Goal: Transaction & Acquisition: Purchase product/service

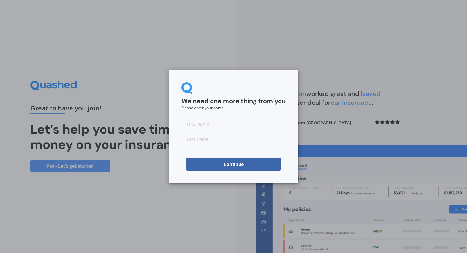
click at [208, 125] on input at bounding box center [233, 123] width 104 height 13
type input "Riaan"
click at [210, 139] on input at bounding box center [233, 139] width 104 height 13
type input "[PERSON_NAME]"
click at [328, 129] on div "We need one more thing from you Please enter your name [PERSON_NAME] Continue" at bounding box center [233, 126] width 467 height 253
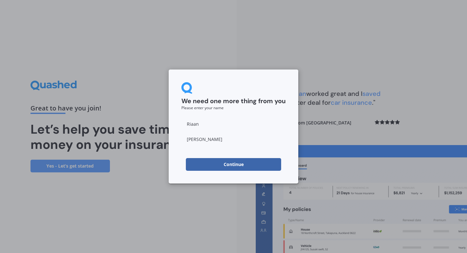
click at [250, 165] on button "Continue" at bounding box center [233, 164] width 95 height 13
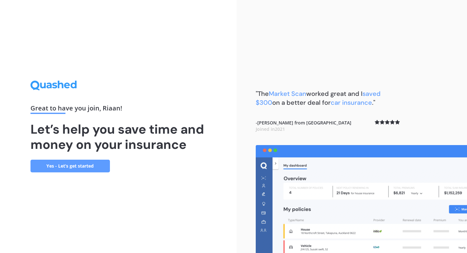
click at [71, 165] on link "Yes - Let’s get started" at bounding box center [69, 166] width 79 height 13
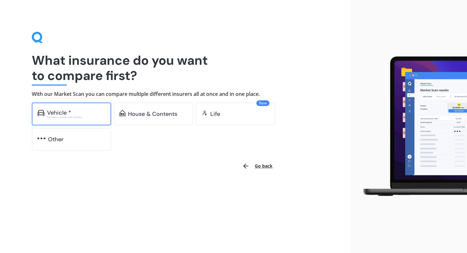
click at [64, 110] on div "Vehicle *" at bounding box center [59, 113] width 24 height 6
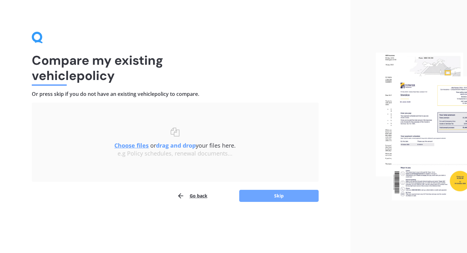
click at [277, 195] on button "Skip" at bounding box center [278, 196] width 79 height 12
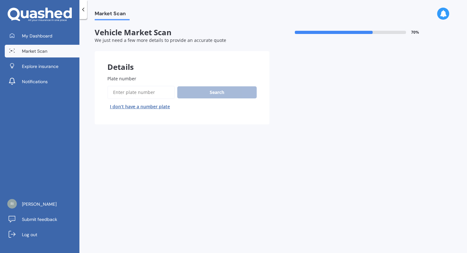
click at [132, 93] on input "Plate number" at bounding box center [140, 92] width 67 height 13
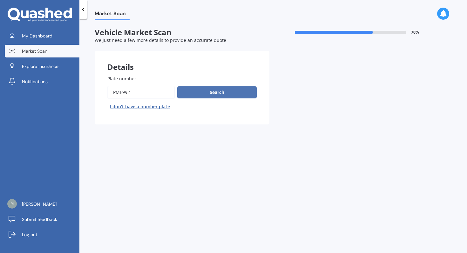
type input "pme992"
click at [196, 90] on button "Search" at bounding box center [216, 92] width 79 height 12
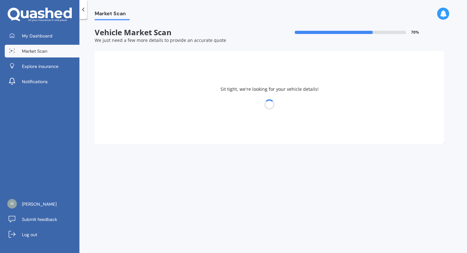
select select "NISSAN"
select select "SERENA"
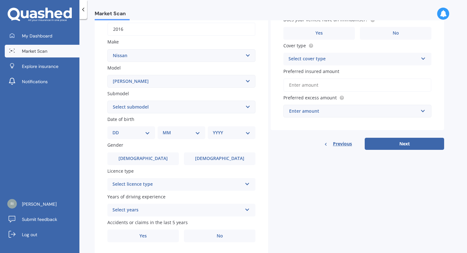
scroll to position [101, 0]
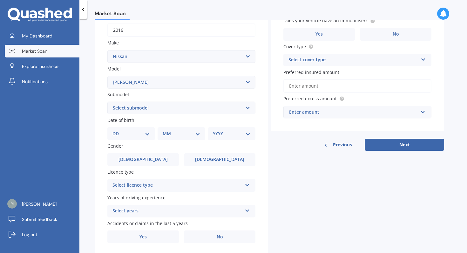
click at [246, 110] on select "Select submodel Hybrid Petrol Turbo Diesel" at bounding box center [181, 108] width 148 height 13
select select "HYBRID"
click at [147, 134] on select "DD 01 02 03 04 05 06 07 08 09 10 11 12 13 14 15 16 17 18 19 20 21 22 23 24 25 2…" at bounding box center [130, 133] width 37 height 7
select select "03"
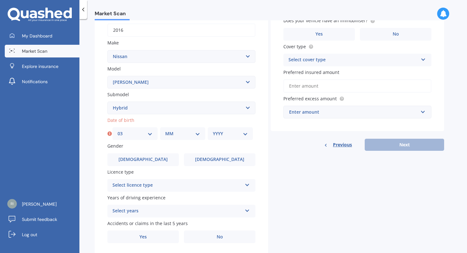
click at [190, 133] on select "MM 01 02 03 04 05 06 07 08 09 10 11 12" at bounding box center [182, 133] width 35 height 7
select select "03"
click at [229, 132] on select "YYYY 2025 2024 2023 2022 2021 2020 2019 2018 2017 2016 2015 2014 2013 2012 2011…" at bounding box center [230, 133] width 35 height 7
select select "2016"
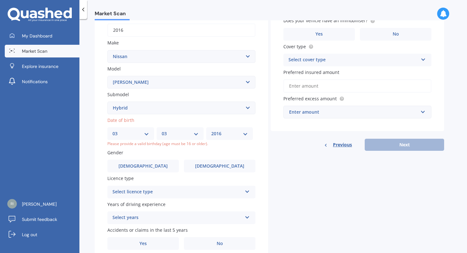
click at [146, 135] on select "DD 01 02 03 04 05 06 07 08 09 10 11 12 13 14 15 16 17 18 19 20 21 22 23 24 25 2…" at bounding box center [130, 133] width 37 height 7
select select "10"
click at [196, 134] on select "MM 01 02 03 04 05 06 07 08 09 10 11 12" at bounding box center [180, 133] width 37 height 7
select select "10"
click at [241, 136] on select "YYYY 2025 2024 2023 2022 2021 2020 2019 2018 2017 2016 2015 2014 2013 2012 2011…" at bounding box center [229, 133] width 37 height 7
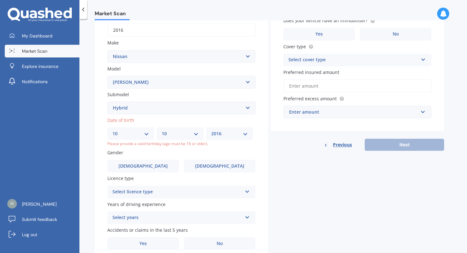
select select "1981"
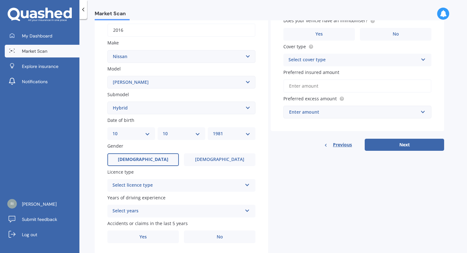
click at [150, 158] on label "[DEMOGRAPHIC_DATA]" at bounding box center [142, 159] width 71 height 13
click at [0, 0] on input "[DEMOGRAPHIC_DATA]" at bounding box center [0, 0] width 0 height 0
click at [165, 186] on div "Select licence type" at bounding box center [177, 186] width 130 height 8
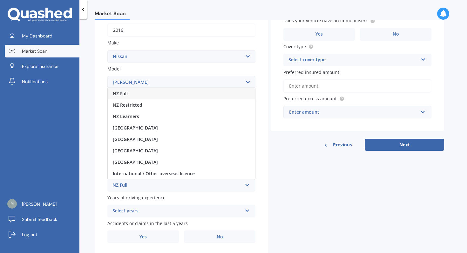
click at [154, 95] on div "NZ Full" at bounding box center [181, 93] width 147 height 11
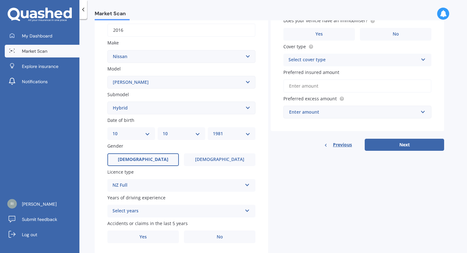
scroll to position [122, 0]
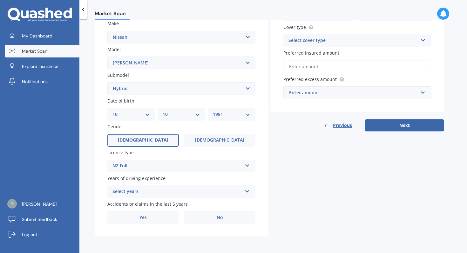
click at [184, 194] on div "Select years" at bounding box center [177, 192] width 130 height 8
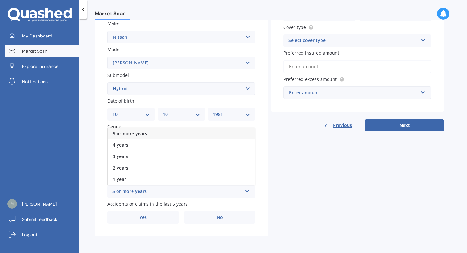
click at [169, 135] on div "5 or more years" at bounding box center [181, 133] width 147 height 11
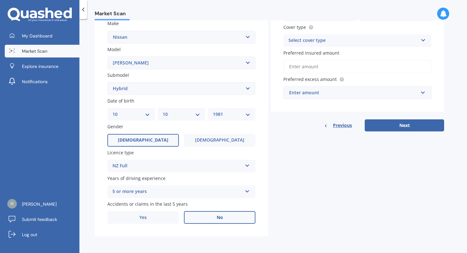
click at [206, 219] on label "No" at bounding box center [219, 217] width 71 height 13
click at [0, 0] on input "No" at bounding box center [0, 0] width 0 height 0
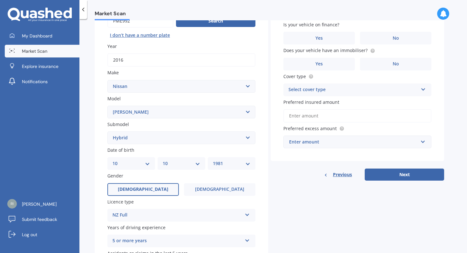
scroll to position [21, 0]
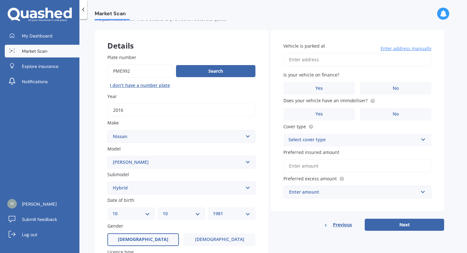
click at [323, 58] on input "Vehicle is parked at" at bounding box center [357, 59] width 148 height 13
type input "flat [STREET_ADDRESS][PERSON_NAME]"
click at [374, 88] on label "No" at bounding box center [395, 88] width 71 height 13
click at [0, 0] on input "No" at bounding box center [0, 0] width 0 height 0
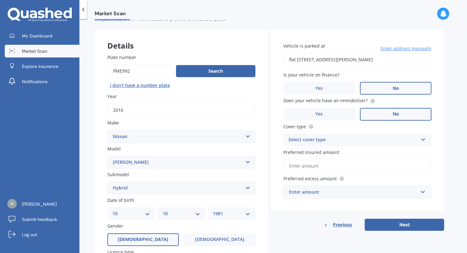
click at [382, 114] on label "No" at bounding box center [395, 114] width 71 height 13
click at [0, 0] on input "No" at bounding box center [0, 0] width 0 height 0
click at [336, 140] on div "Select cover type" at bounding box center [353, 140] width 130 height 8
click at [330, 154] on div "Comprehensive" at bounding box center [356, 152] width 147 height 11
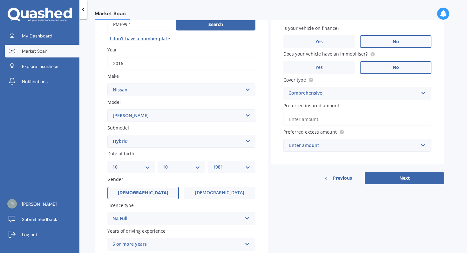
scroll to position [70, 0]
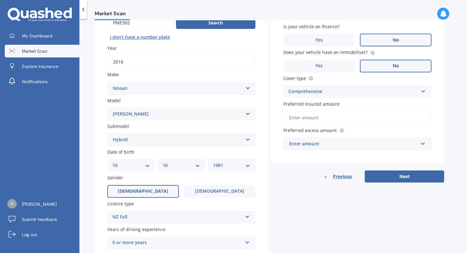
click at [317, 121] on input "Preferred insured amount" at bounding box center [357, 117] width 148 height 13
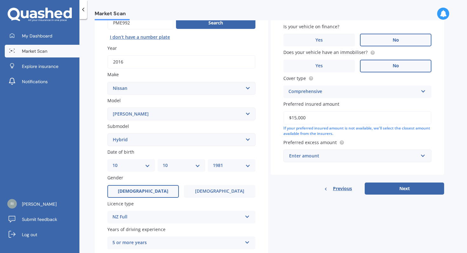
type input "$15,000"
click at [321, 158] on div "Enter amount" at bounding box center [353, 155] width 129 height 7
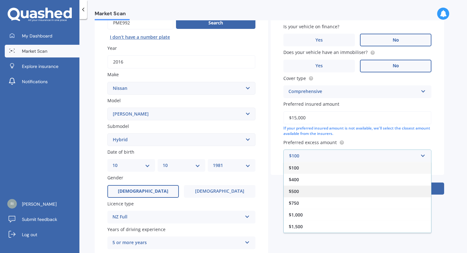
click at [313, 194] on div "$500" at bounding box center [356, 191] width 147 height 12
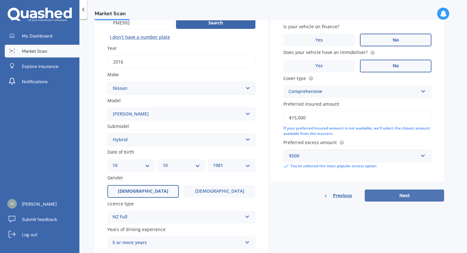
click at [388, 195] on button "Next" at bounding box center [403, 196] width 79 height 12
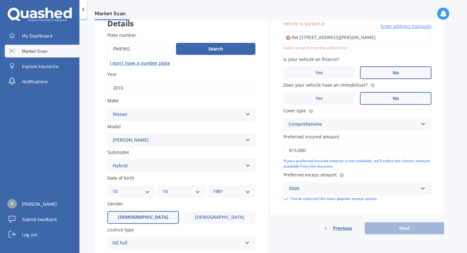
scroll to position [0, 23]
click at [347, 38] on input "flat [STREET_ADDRESS][PERSON_NAME]" at bounding box center [357, 37] width 148 height 13
click at [288, 38] on icon at bounding box center [288, 38] width 4 height 6
click at [299, 38] on input "flat [STREET_ADDRESS][PERSON_NAME]" at bounding box center [357, 37] width 148 height 13
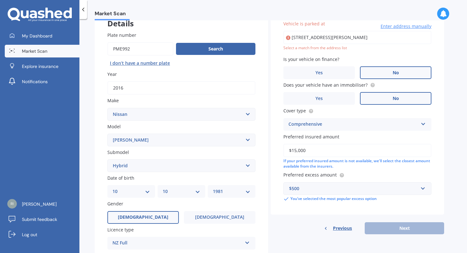
type input "[STREET_ADDRESS][PERSON_NAME]"
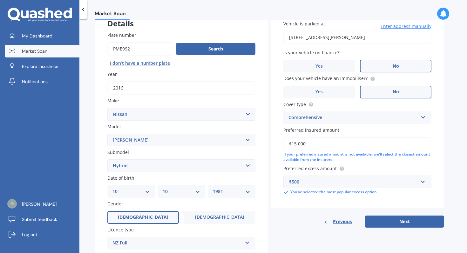
scroll to position [64, 0]
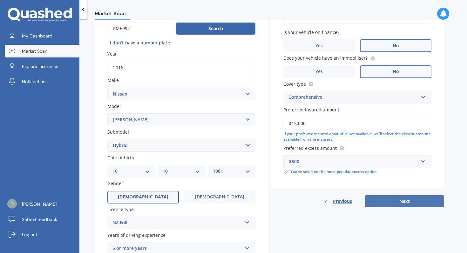
click at [400, 201] on button "Next" at bounding box center [403, 201] width 79 height 12
select select "10"
select select "1981"
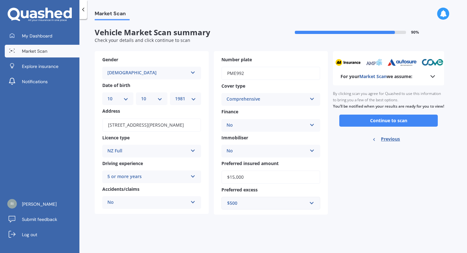
scroll to position [0, 0]
click at [390, 125] on button "Continue to scan" at bounding box center [388, 121] width 98 height 12
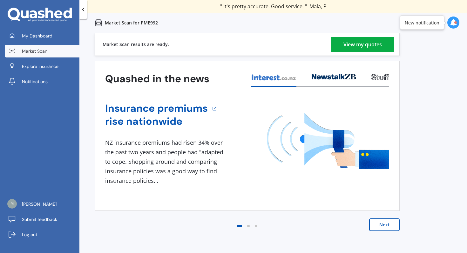
click at [374, 46] on div "View my quotes" at bounding box center [362, 44] width 38 height 15
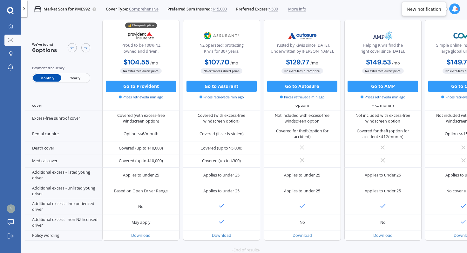
scroll to position [265, 0]
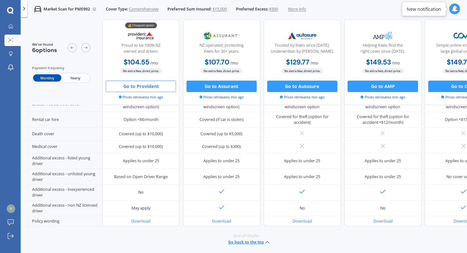
click at [143, 90] on button "Go to Provident" at bounding box center [141, 86] width 70 height 11
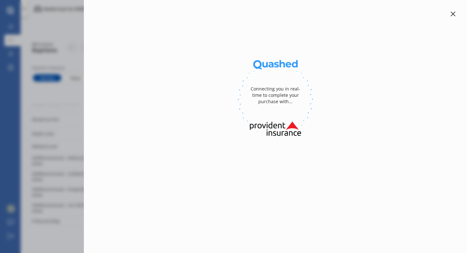
select select "full"
select select "[STREET_ADDRESS][PERSON_NAME]"
select select "NISSAN"
select select "SERENA"
select select "NO"
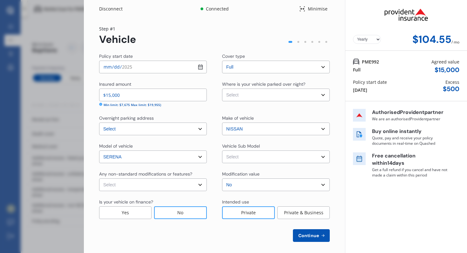
select select "Monthly"
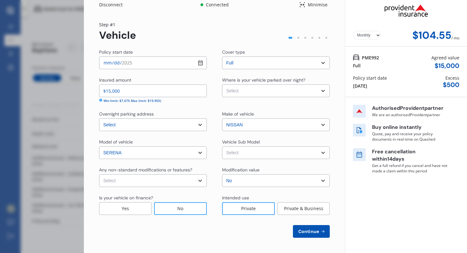
scroll to position [0, 0]
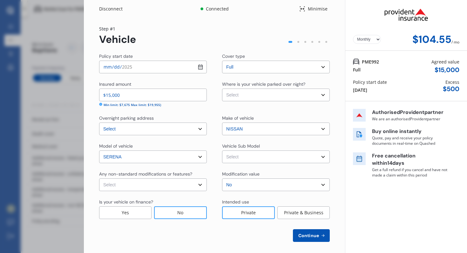
click at [304, 97] on select "Select Garage (fully enclosed) Off Street Parking Other" at bounding box center [276, 95] width 108 height 13
select select "GARAGE"
click at [283, 158] on select "Select Serena Highway Star Hybrid Wagon 8st 5dr CVT 1sp 2.0i Hybrid [IMP]" at bounding box center [276, 156] width 108 height 13
select select "NZVNISS2016AEDX"
click at [285, 158] on select "Select Serena Highway Star Hybrid Wagon 8st 5dr CVT 1sp 2.0i Hybrid [IMP]" at bounding box center [276, 156] width 108 height 13
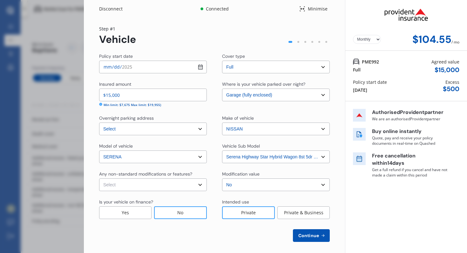
click at [311, 236] on span "Continue" at bounding box center [308, 235] width 23 height 5
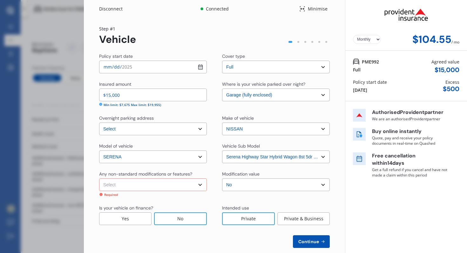
scroll to position [4, 0]
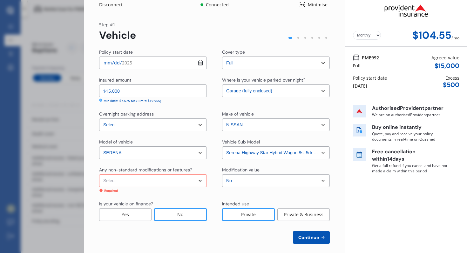
click at [198, 181] on select "Select None [MEDICAL_DATA] System(NOS) Roll Cage Full Racing Harness" at bounding box center [153, 180] width 108 height 13
select select "none"
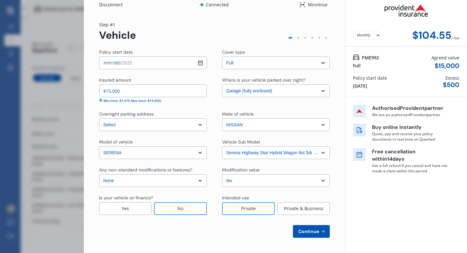
click at [303, 229] on span "Continue" at bounding box center [308, 231] width 23 height 5
select select "10"
select select "1981"
select select "NZ_FULL"
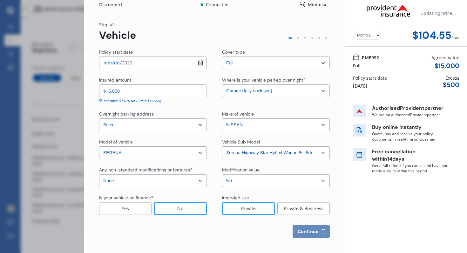
select select "0"
select select "25"
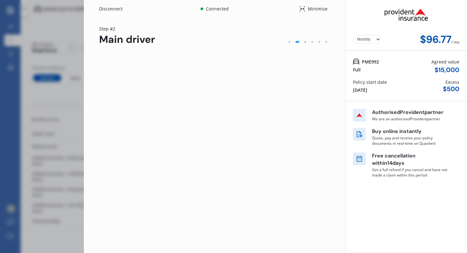
scroll to position [0, 0]
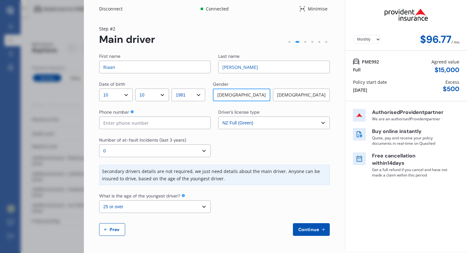
click at [67, 28] on div "Disconnect Connected Minimise Yearly Monthly $96.77 / mo Step # 2 Main driver F…" at bounding box center [233, 126] width 467 height 253
click at [111, 228] on span "Prev" at bounding box center [114, 229] width 13 height 5
select select "full"
select select "GARAGE"
select select "[STREET_ADDRESS][PERSON_NAME]"
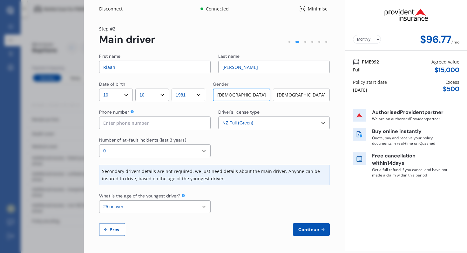
select select "NISSAN"
select select "SERENA"
select select "NZVNISS2016AEDX"
select select "none"
select select "NO"
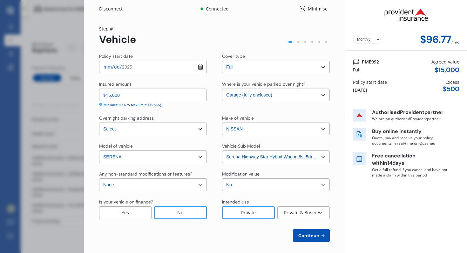
click at [56, 39] on div "Disconnect Connected Minimise Yearly Monthly $96.77 / mo Step # 1 Vehicle Polic…" at bounding box center [233, 126] width 467 height 253
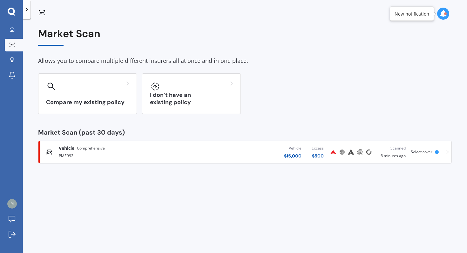
click at [129, 153] on div "PME992" at bounding box center [123, 155] width 129 height 8
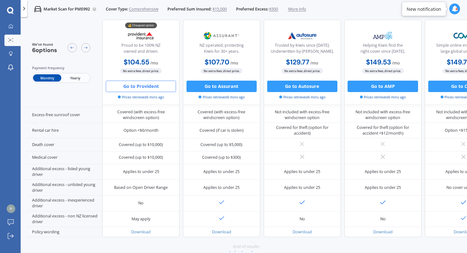
scroll to position [267, 0]
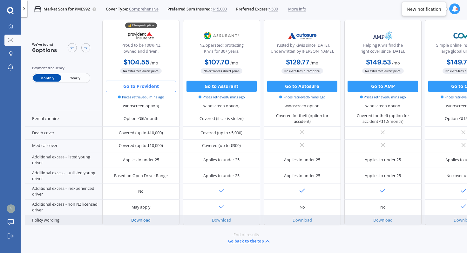
click at [142, 217] on link "Download" at bounding box center [140, 219] width 19 height 5
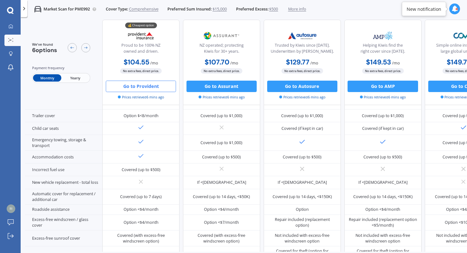
scroll to position [0, 0]
